Goal: Navigation & Orientation: Find specific page/section

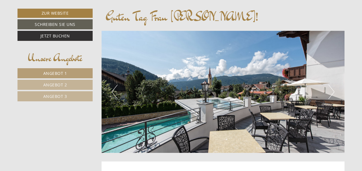
scroll to position [237, 0]
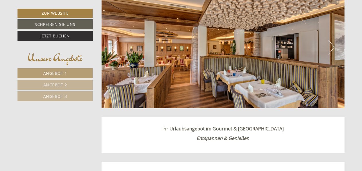
click at [332, 47] on button "Next" at bounding box center [332, 47] width 6 height 14
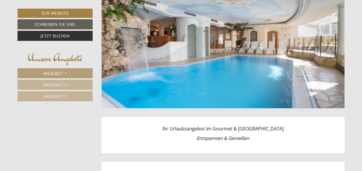
click at [332, 47] on button "Next" at bounding box center [332, 47] width 6 height 14
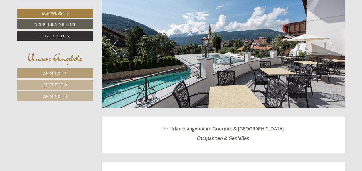
click at [332, 47] on button "Next" at bounding box center [332, 47] width 6 height 14
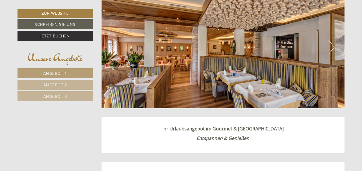
click at [332, 47] on button "Next" at bounding box center [332, 47] width 6 height 14
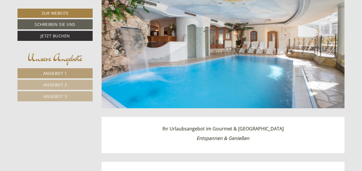
click at [332, 47] on button "Next" at bounding box center [332, 47] width 6 height 14
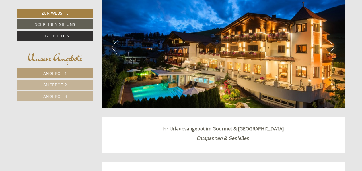
click at [332, 47] on button "Next" at bounding box center [332, 47] width 6 height 14
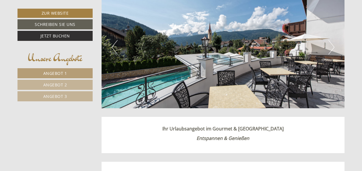
click at [57, 68] on link "Angebot 1" at bounding box center [55, 73] width 75 height 10
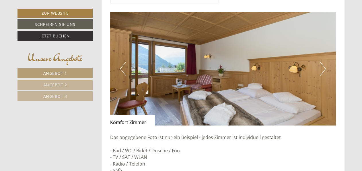
scroll to position [479, 0]
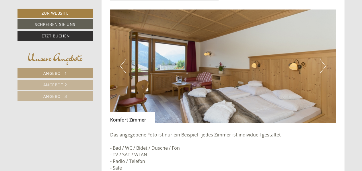
click at [321, 71] on button "Next" at bounding box center [323, 66] width 6 height 14
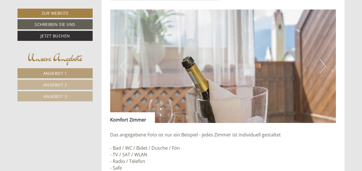
click at [321, 71] on button "Next" at bounding box center [323, 66] width 6 height 14
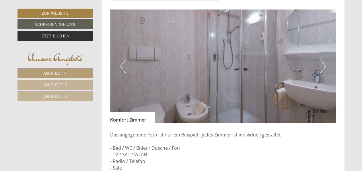
click at [321, 71] on button "Next" at bounding box center [323, 66] width 6 height 14
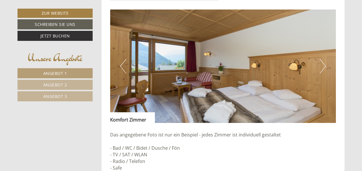
click at [321, 71] on button "Next" at bounding box center [323, 66] width 6 height 14
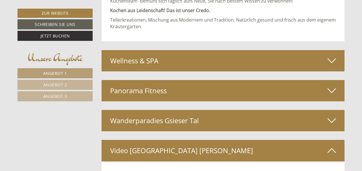
scroll to position [1235, 0]
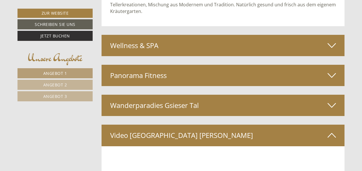
click at [332, 75] on icon at bounding box center [332, 75] width 8 height 10
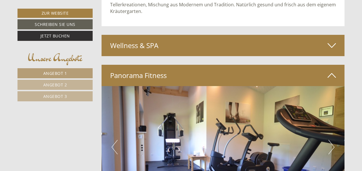
click at [332, 147] on button "Next" at bounding box center [332, 147] width 6 height 14
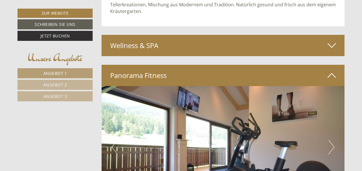
click at [332, 147] on button "Next" at bounding box center [332, 147] width 6 height 14
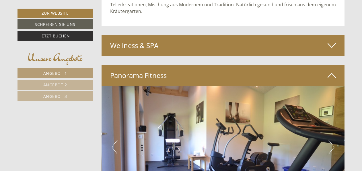
click at [332, 147] on button "Next" at bounding box center [332, 147] width 6 height 14
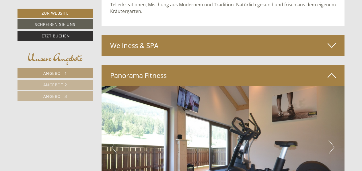
click at [331, 43] on icon at bounding box center [332, 45] width 8 height 10
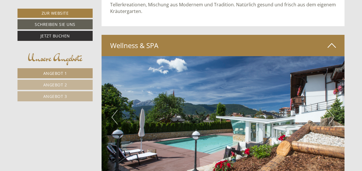
click at [332, 115] on button "Next" at bounding box center [332, 117] width 6 height 14
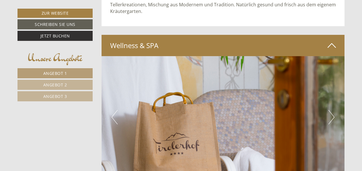
click at [332, 115] on button "Next" at bounding box center [332, 117] width 6 height 14
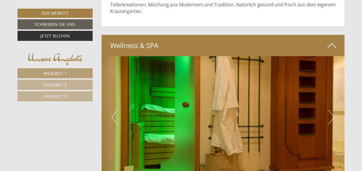
click at [332, 115] on button "Next" at bounding box center [332, 117] width 6 height 14
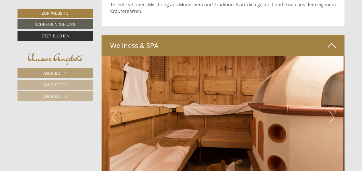
click at [332, 115] on button "Next" at bounding box center [332, 117] width 6 height 14
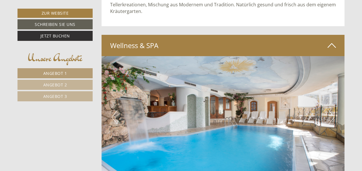
click at [332, 115] on button "Next" at bounding box center [332, 117] width 6 height 14
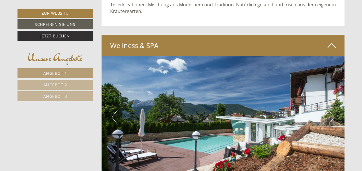
click at [332, 115] on button "Next" at bounding box center [332, 117] width 6 height 14
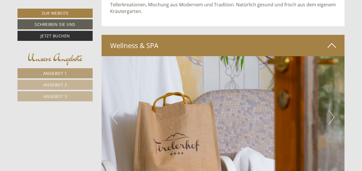
click at [332, 115] on button "Next" at bounding box center [332, 117] width 6 height 14
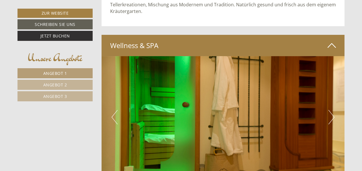
click at [334, 43] on icon at bounding box center [332, 45] width 8 height 10
